Goal: Book appointment/travel/reservation

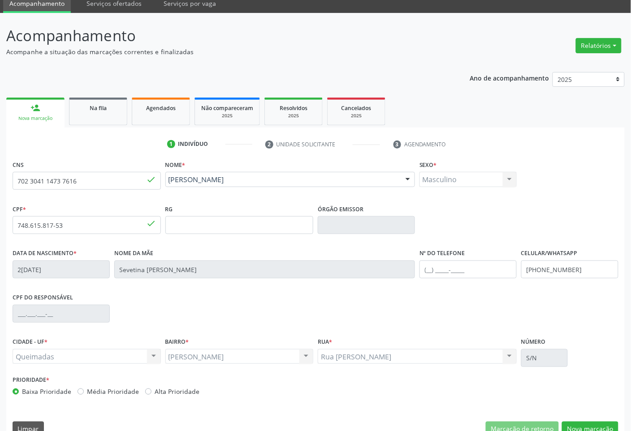
scroll to position [54, 0]
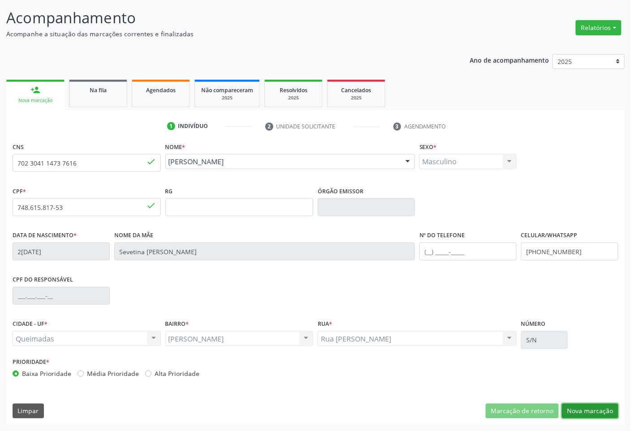
click at [576, 408] on button "Nova marcação" at bounding box center [590, 411] width 56 height 15
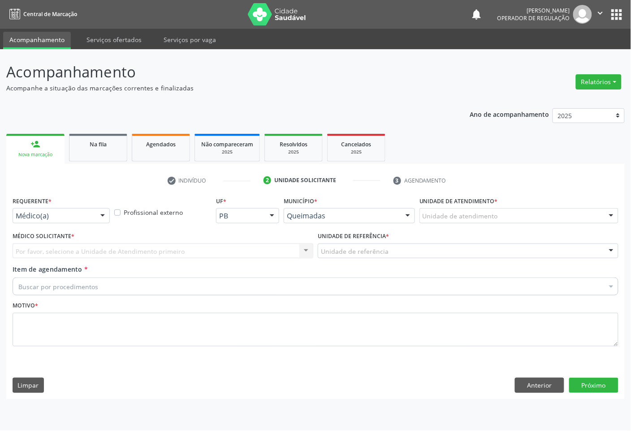
scroll to position [0, 0]
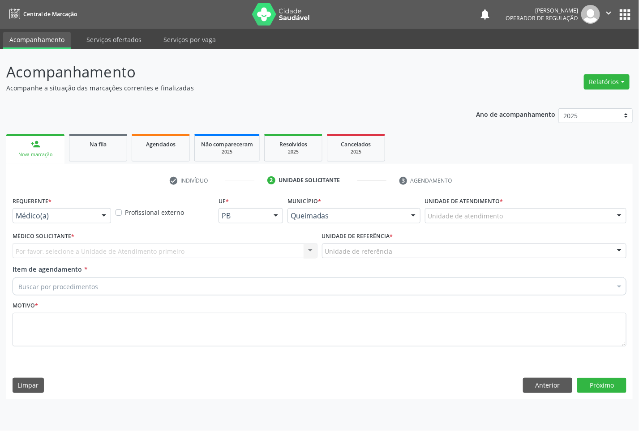
drag, startPoint x: 68, startPoint y: 214, endPoint x: 80, endPoint y: 240, distance: 28.2
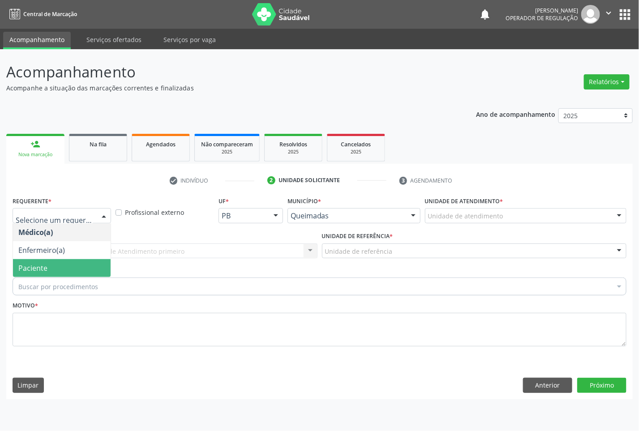
click at [83, 262] on span "Paciente" at bounding box center [62, 268] width 98 height 18
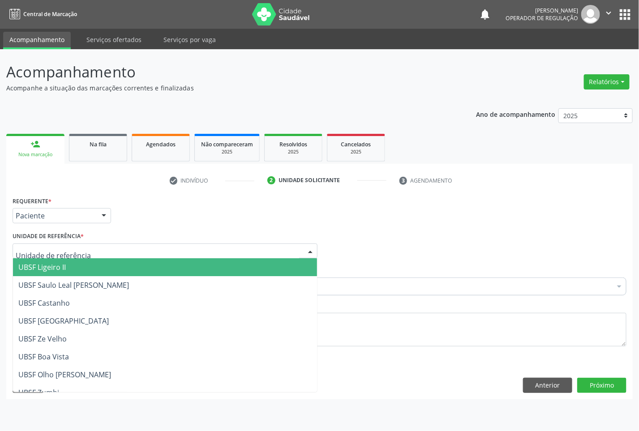
click at [113, 249] on div at bounding box center [165, 251] width 305 height 15
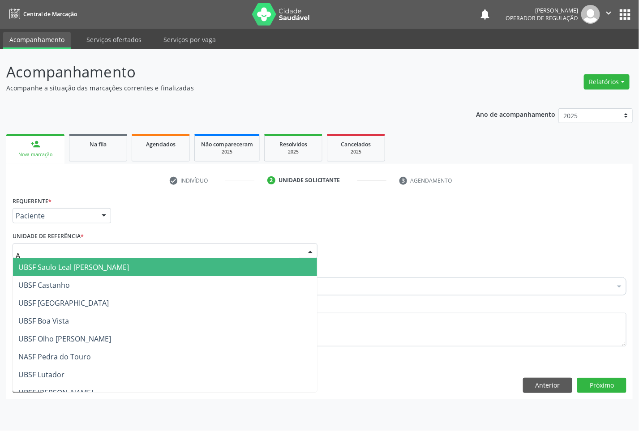
type input "AN"
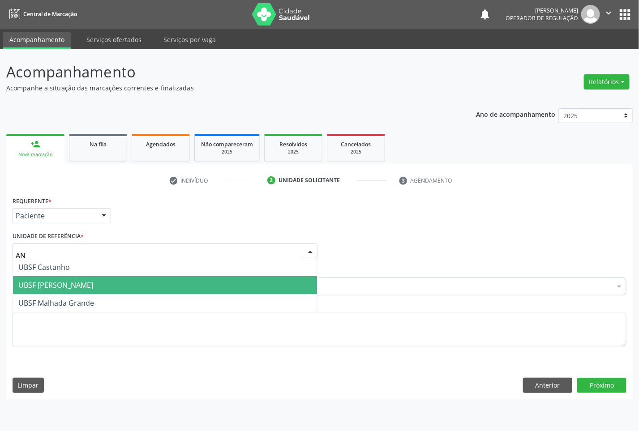
click at [86, 287] on span "UBSF [PERSON_NAME]" at bounding box center [55, 285] width 75 height 10
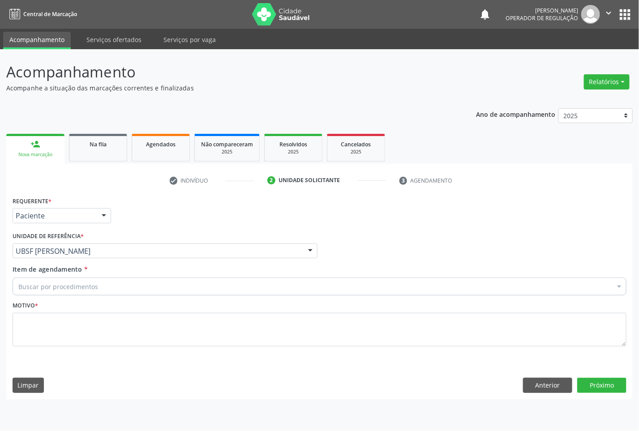
click at [123, 283] on div "Buscar por procedimentos" at bounding box center [320, 287] width 614 height 18
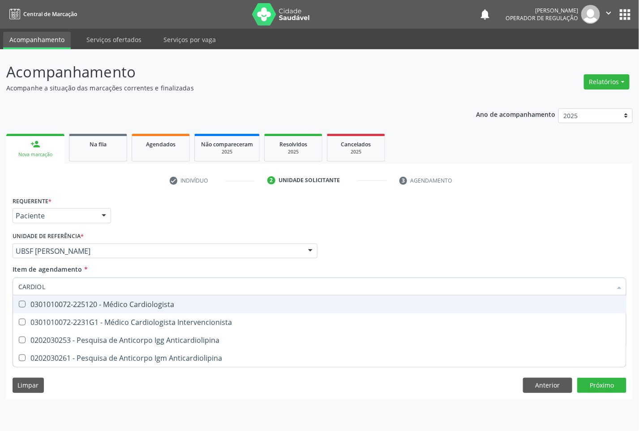
type input "CARDIOLO"
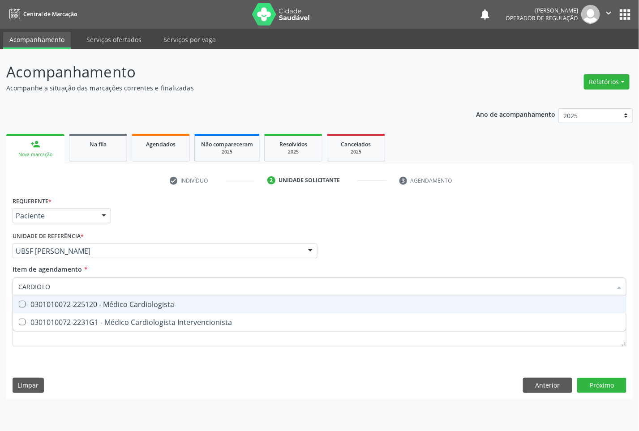
click at [133, 303] on div "0301010072-225120 - Médico Cardiologista" at bounding box center [319, 304] width 602 height 7
checkbox Cardiologista "true"
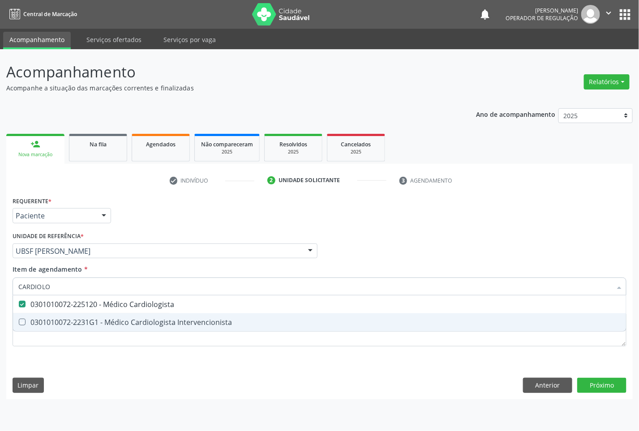
click at [152, 352] on div "Requerente * Paciente Médico(a) Enfermeiro(a) Paciente Nenhum resultado encontr…" at bounding box center [320, 276] width 614 height 165
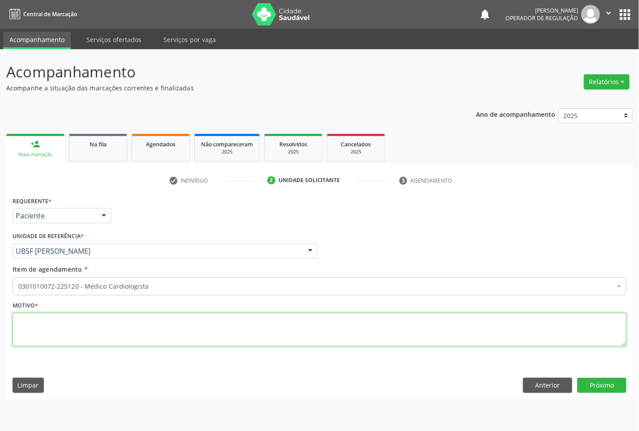
click at [146, 335] on textarea at bounding box center [320, 330] width 614 height 34
type textarea "DESCONTROLE"
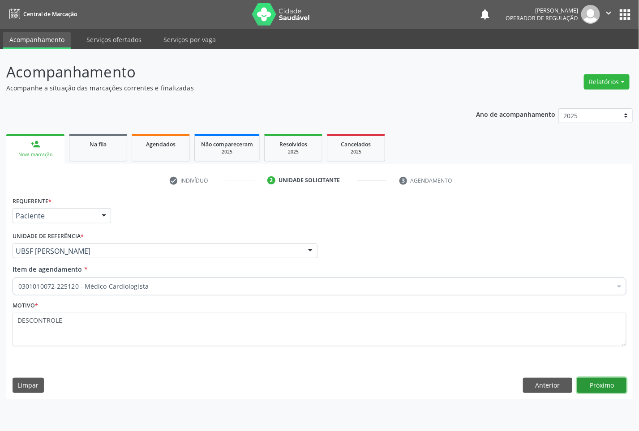
click at [601, 388] on button "Próximo" at bounding box center [601, 385] width 49 height 15
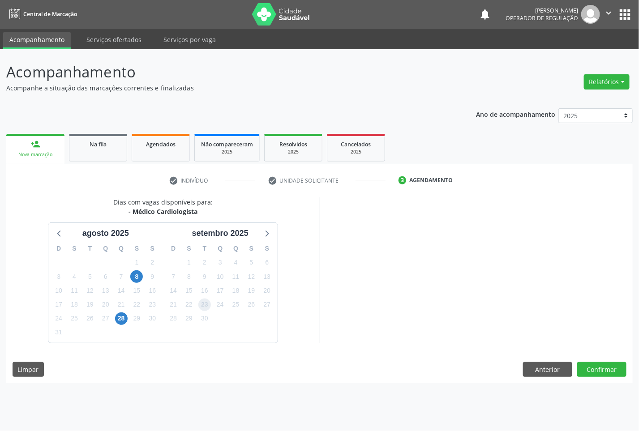
click at [205, 307] on span "23" at bounding box center [204, 305] width 13 height 13
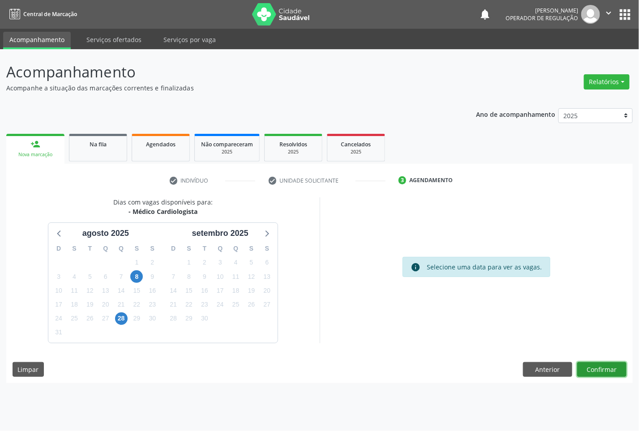
click at [617, 366] on button "Confirmar" at bounding box center [601, 369] width 49 height 15
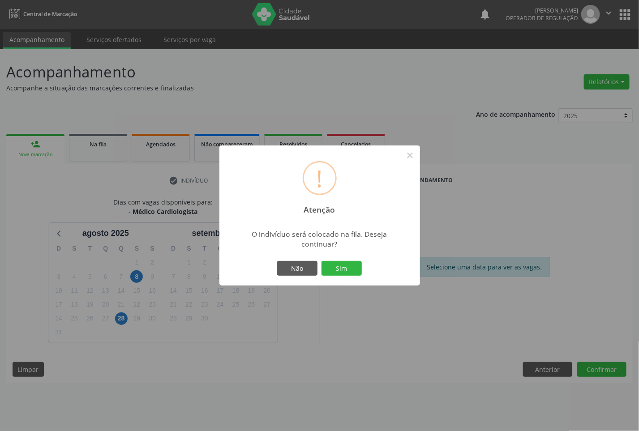
click at [322, 261] on button "Sim" at bounding box center [342, 268] width 40 height 15
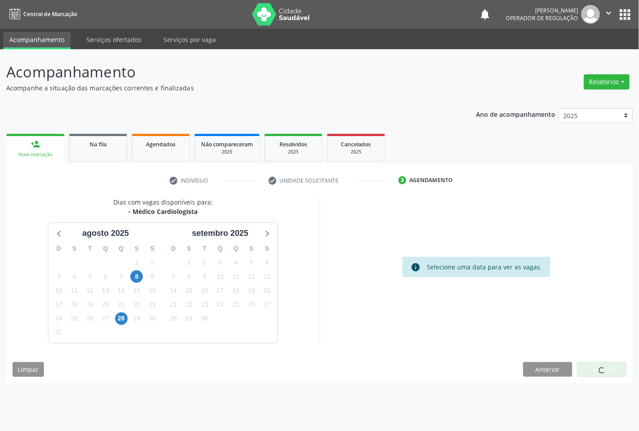
click at [426, 308] on div "info Selecione uma data para ver as vagas." at bounding box center [476, 270] width 313 height 146
click at [426, 309] on div "info Selecione uma data para ver as vagas." at bounding box center [476, 270] width 313 height 146
click at [137, 279] on span "8" at bounding box center [136, 276] width 13 height 13
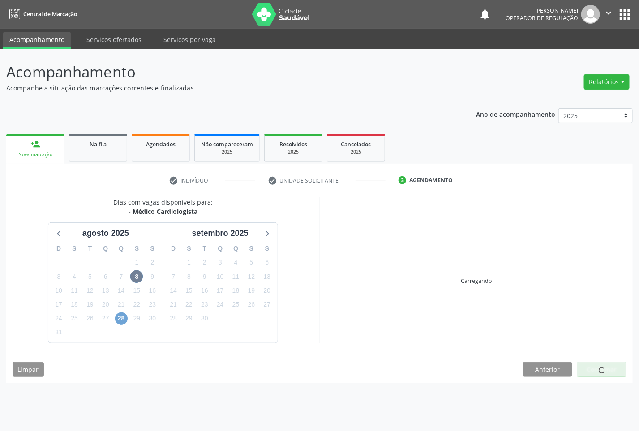
click at [119, 314] on span "28" at bounding box center [121, 319] width 13 height 13
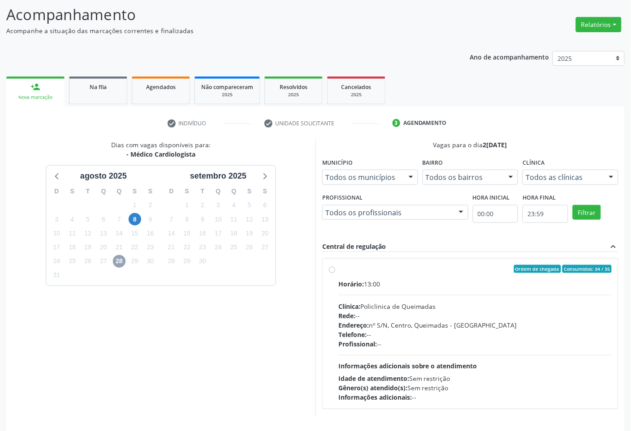
scroll to position [88, 0]
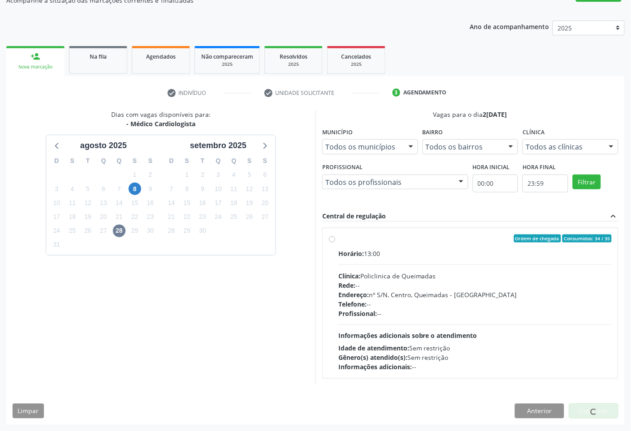
drag, startPoint x: 321, startPoint y: 280, endPoint x: 328, endPoint y: 279, distance: 7.4
click at [322, 280] on div "Vagas para o dia [DATE] Município Todos os municípios Todos os municípios [GEOG…" at bounding box center [469, 247] width 309 height 275
click at [343, 249] on span "Horário:" at bounding box center [351, 253] width 26 height 9
click at [335, 243] on input "Ordem de chegada Consumidos: 34 / 35 Horário: 13:00 Clínica: Policlinica de Que…" at bounding box center [332, 239] width 6 height 8
radio input "true"
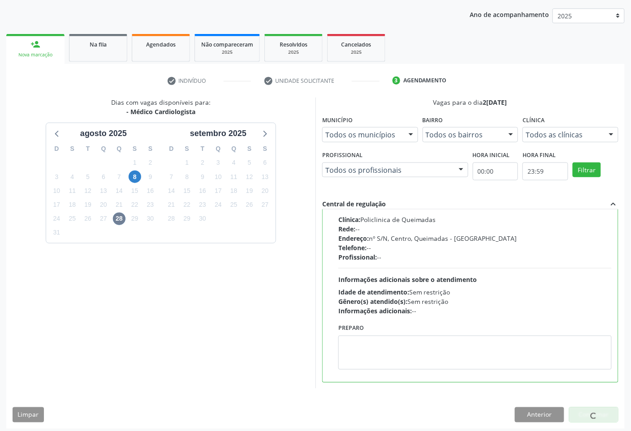
scroll to position [103, 0]
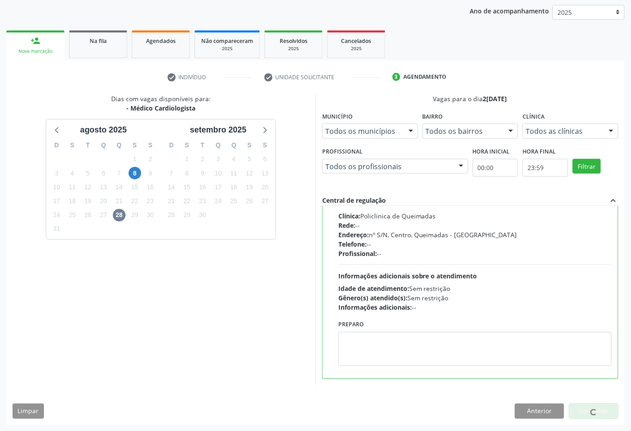
click at [583, 407] on div at bounding box center [593, 411] width 49 height 15
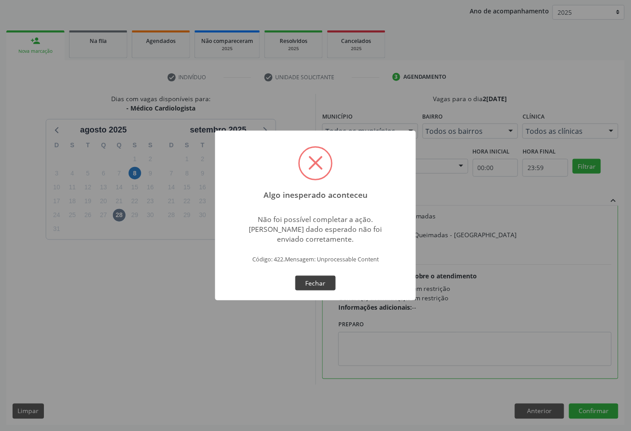
click at [300, 283] on button "Fechar" at bounding box center [315, 283] width 40 height 15
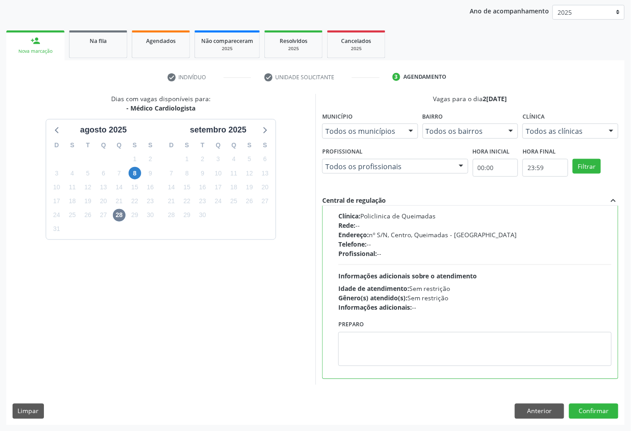
click at [352, 267] on div "Horário: 13:00 Clínica: Policlinica de Queimadas Rede: -- Endereço: nº S/N, Cen…" at bounding box center [474, 250] width 273 height 123
click at [335, 183] on input "Ordem de chegada Consumidos: 34 / 35 Horário: 13:00 Clínica: Policlinica de Que…" at bounding box center [332, 179] width 6 height 8
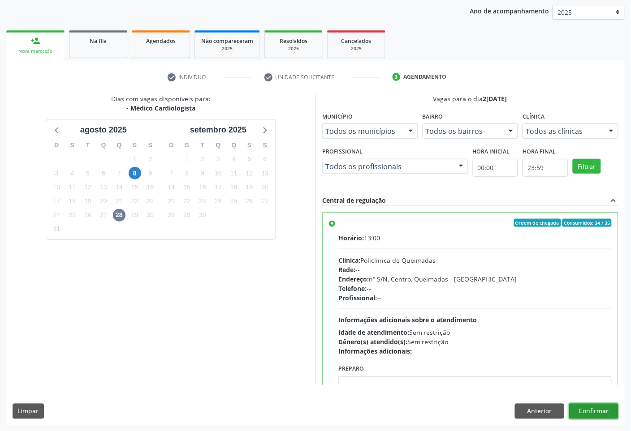
click at [597, 405] on button "Confirmar" at bounding box center [593, 411] width 49 height 15
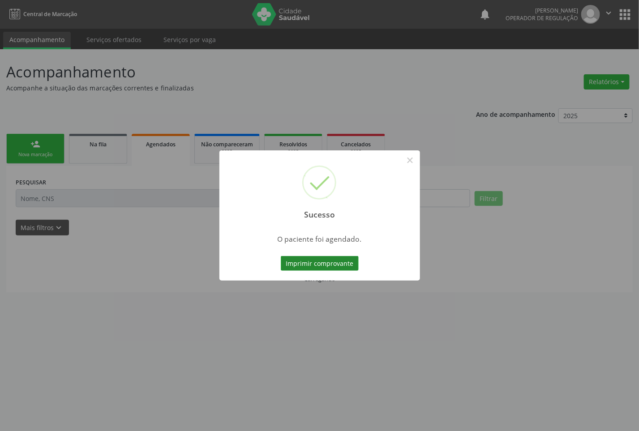
click at [298, 271] on button "Imprimir comprovante" at bounding box center [320, 263] width 78 height 15
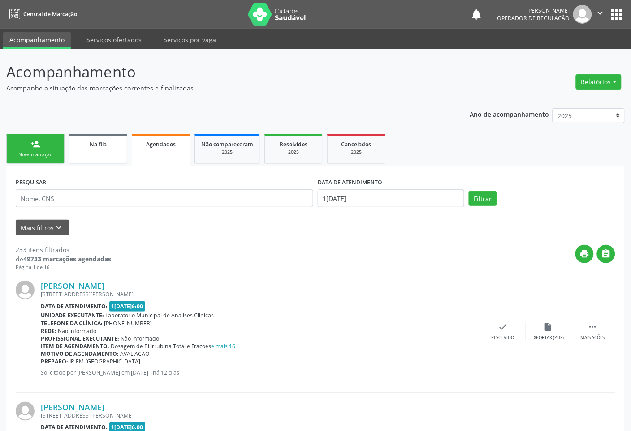
click at [120, 143] on link "Na fila" at bounding box center [98, 149] width 58 height 30
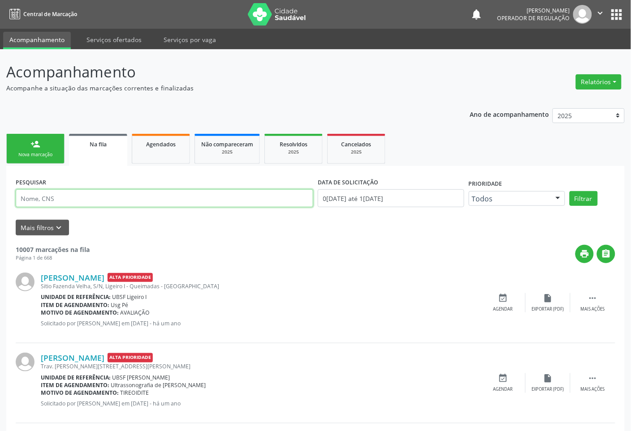
click at [153, 198] on input "text" at bounding box center [164, 198] width 297 height 18
click at [569, 191] on button "Filtrar" at bounding box center [583, 198] width 28 height 15
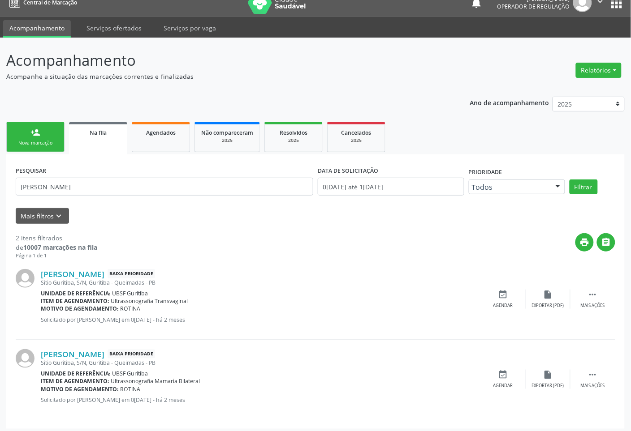
scroll to position [16, 0]
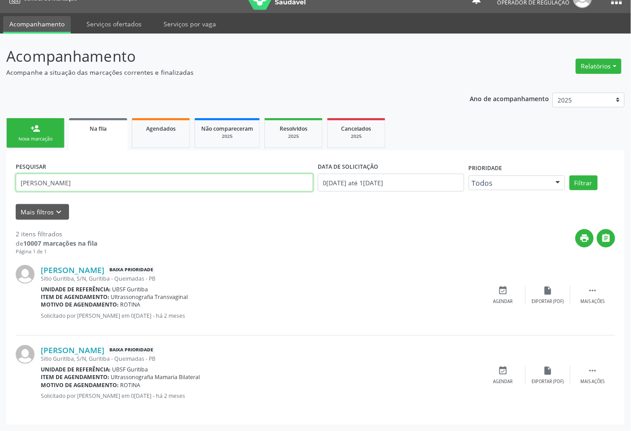
click at [193, 189] on input "[PERSON_NAME]" at bounding box center [164, 183] width 297 height 18
click at [569, 176] on button "Filtrar" at bounding box center [583, 183] width 28 height 15
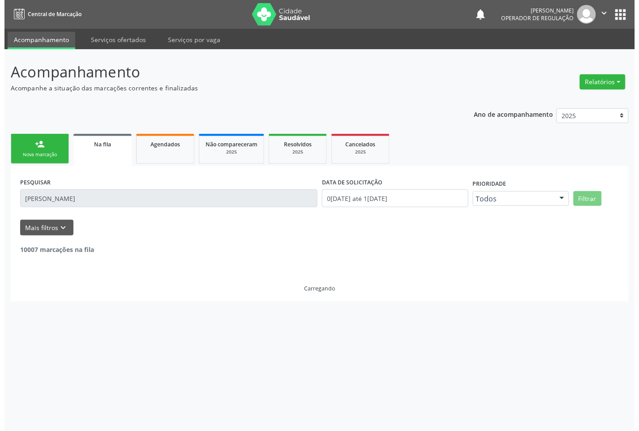
scroll to position [0, 0]
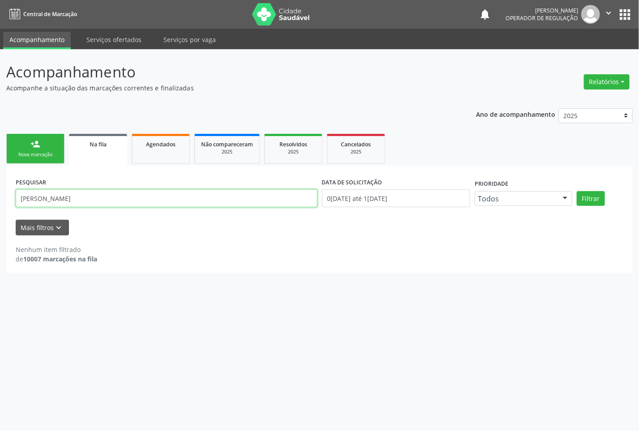
click at [72, 196] on input "[PERSON_NAME]" at bounding box center [167, 198] width 302 height 18
type input "[PERSON_NAME]"
click at [577, 191] on button "Filtrar" at bounding box center [591, 198] width 28 height 15
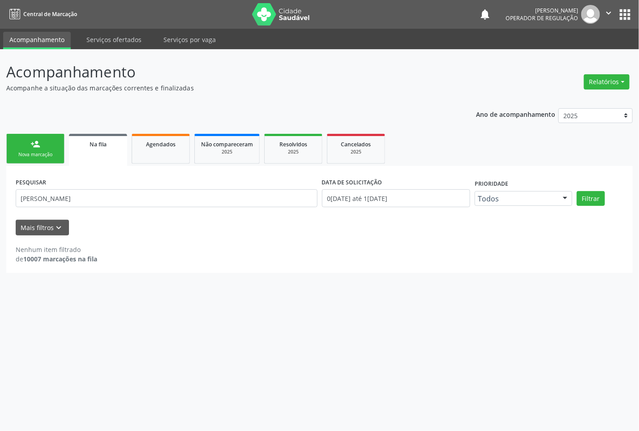
click at [621, 18] on button "apps" at bounding box center [625, 15] width 16 height 16
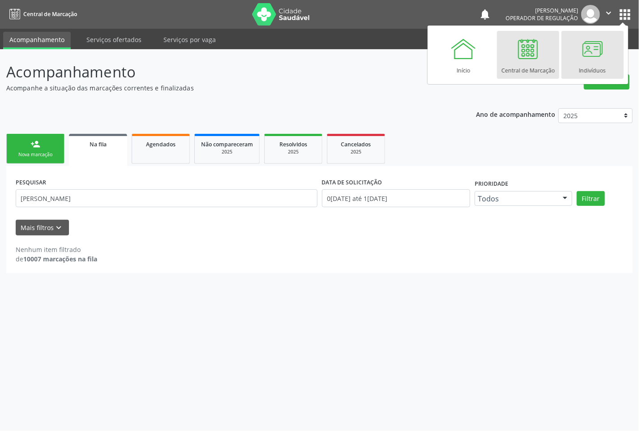
click at [596, 46] on div at bounding box center [592, 48] width 27 height 27
